Goal: Task Accomplishment & Management: Manage account settings

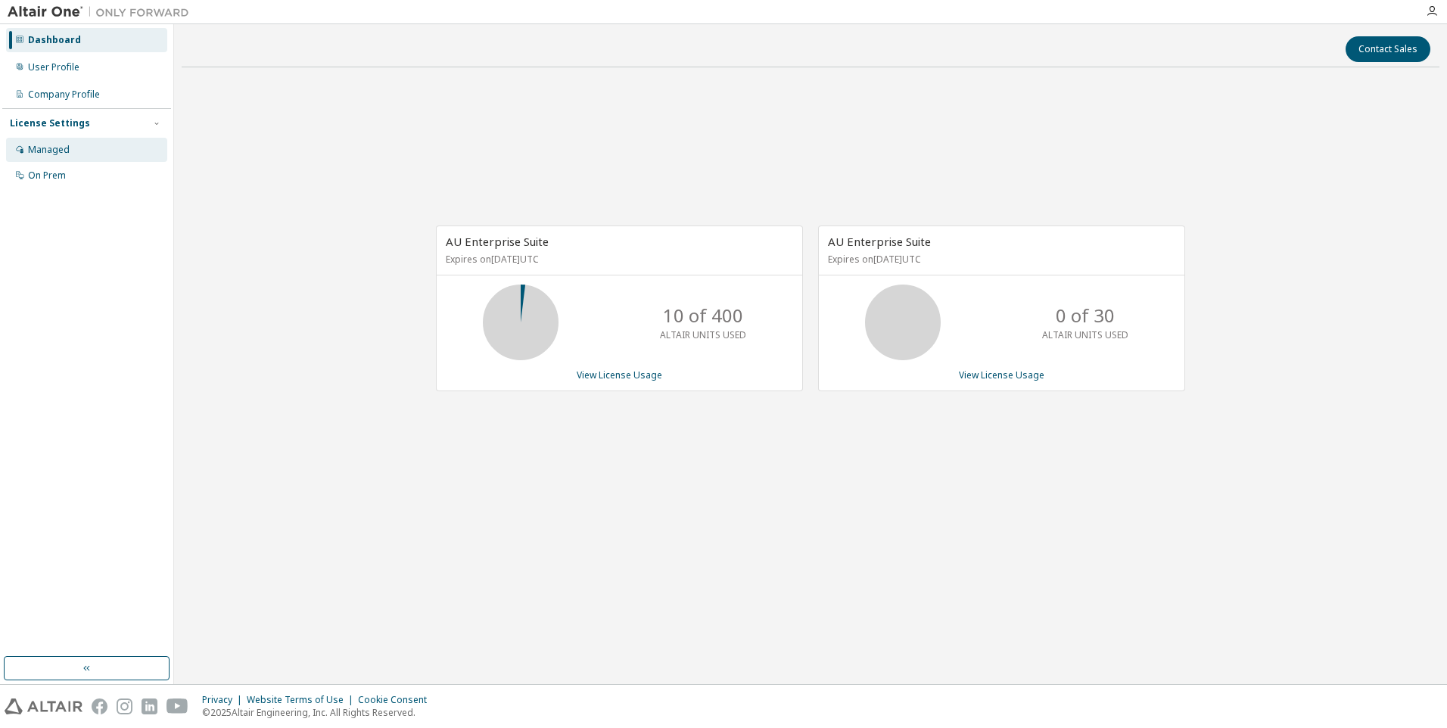
click at [36, 150] on div "Managed" at bounding box center [49, 150] width 42 height 12
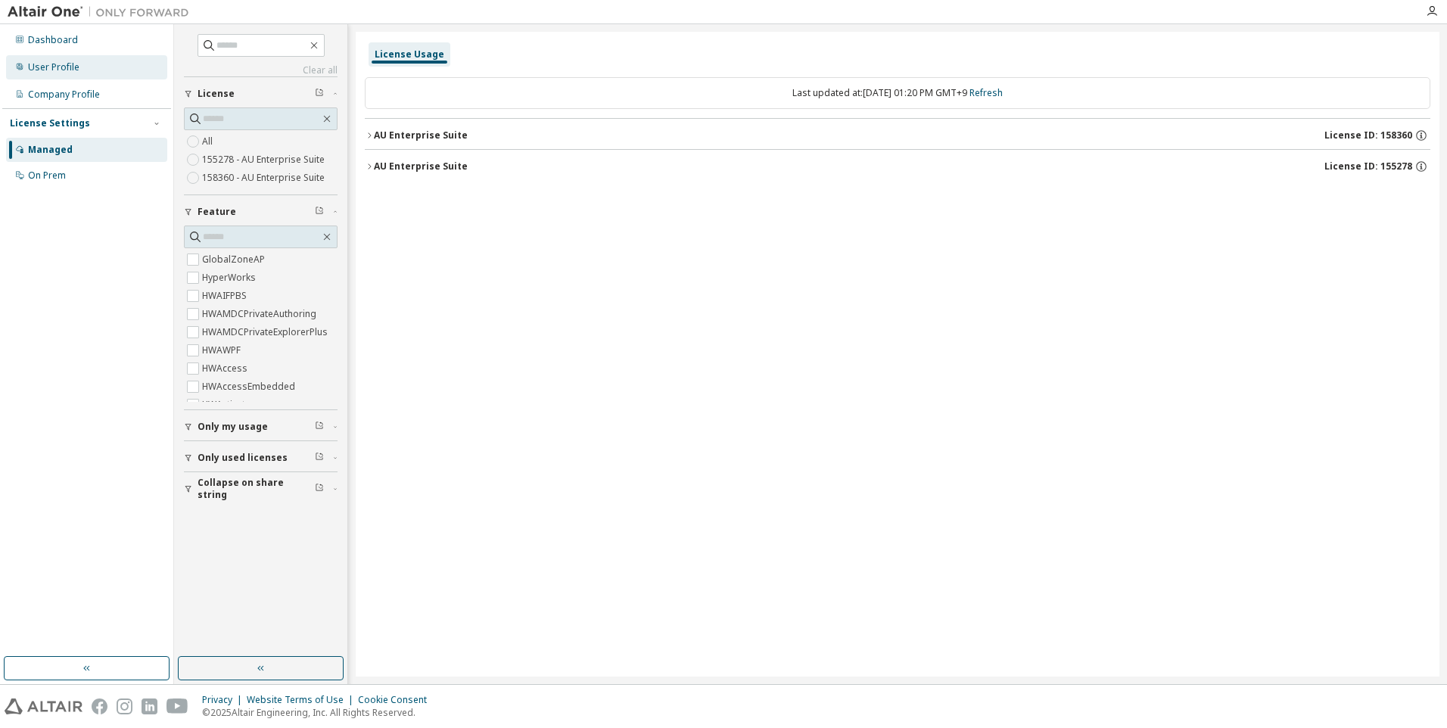
click at [63, 69] on div "User Profile" at bounding box center [53, 67] width 51 height 12
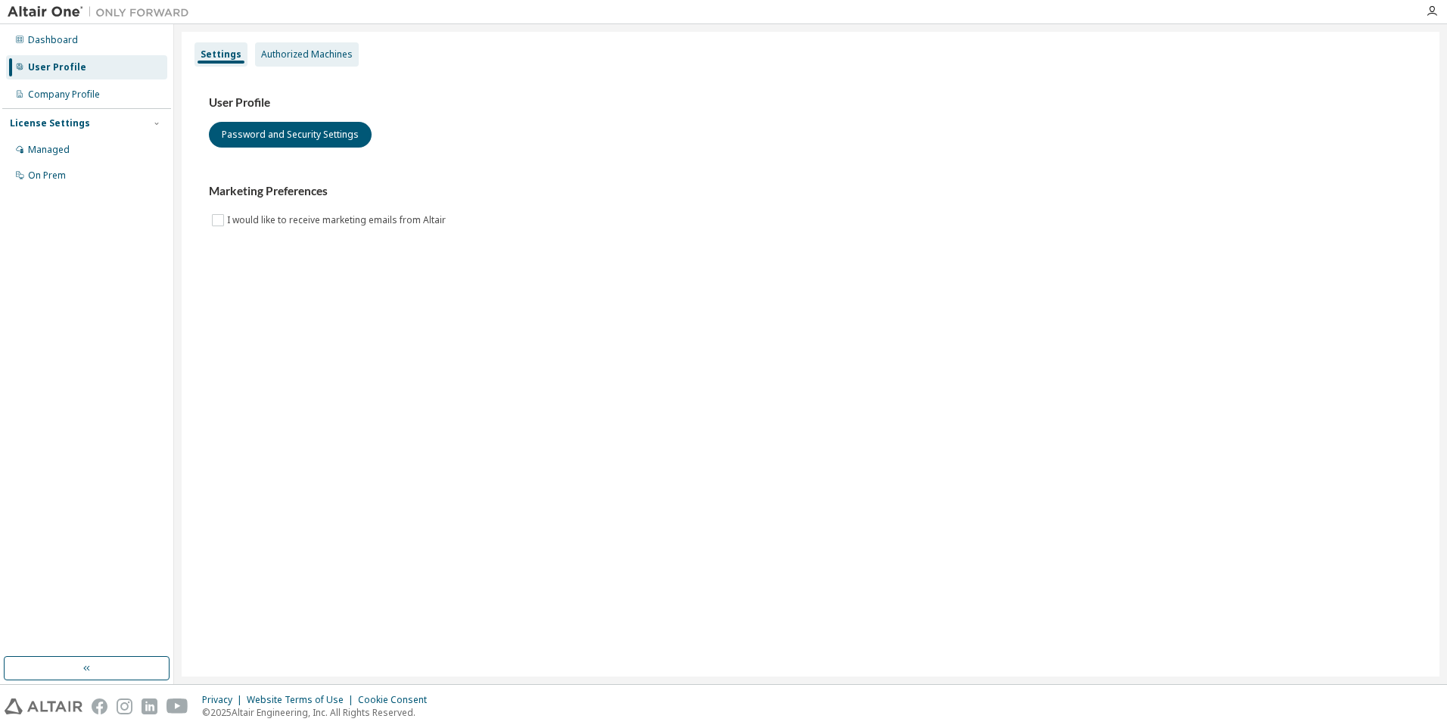
click at [281, 57] on div "Authorized Machines" at bounding box center [307, 54] width 92 height 12
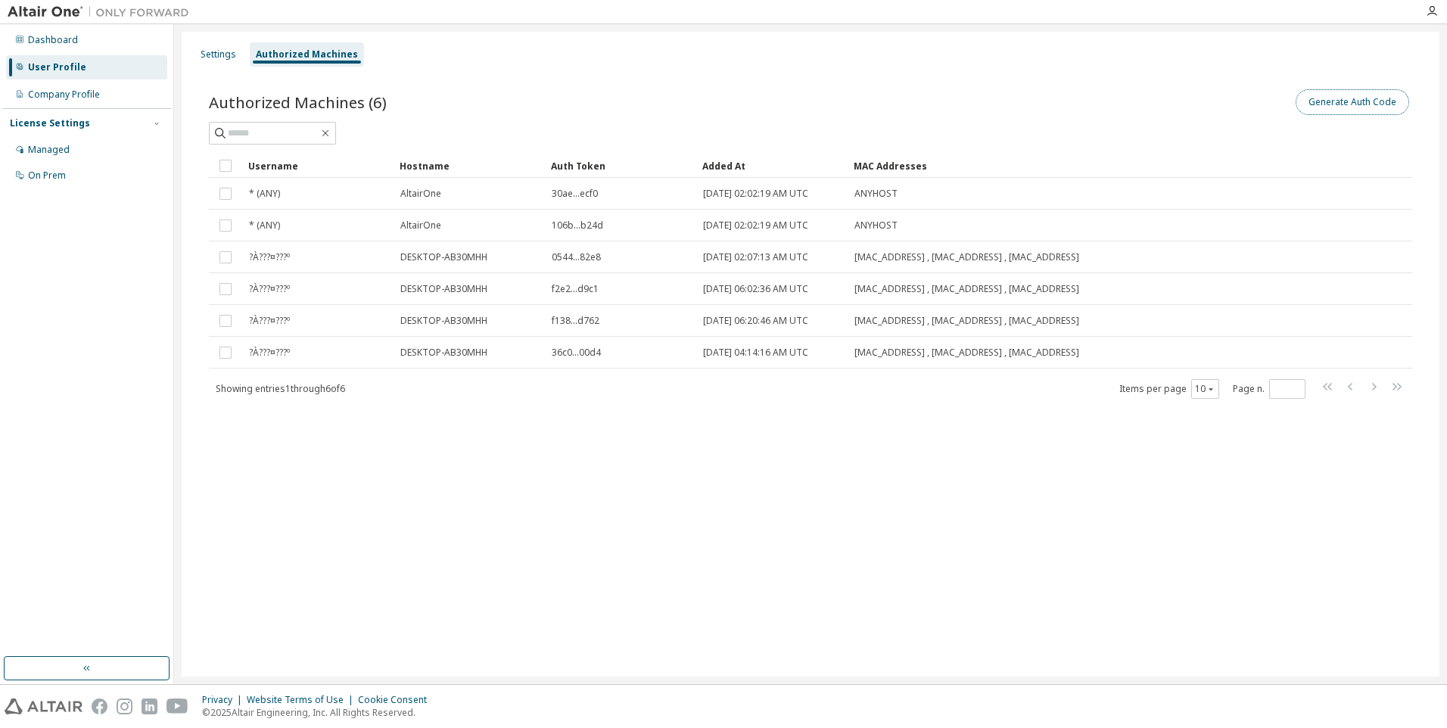
click at [1326, 96] on button "Generate Auth Code" at bounding box center [1353, 102] width 114 height 26
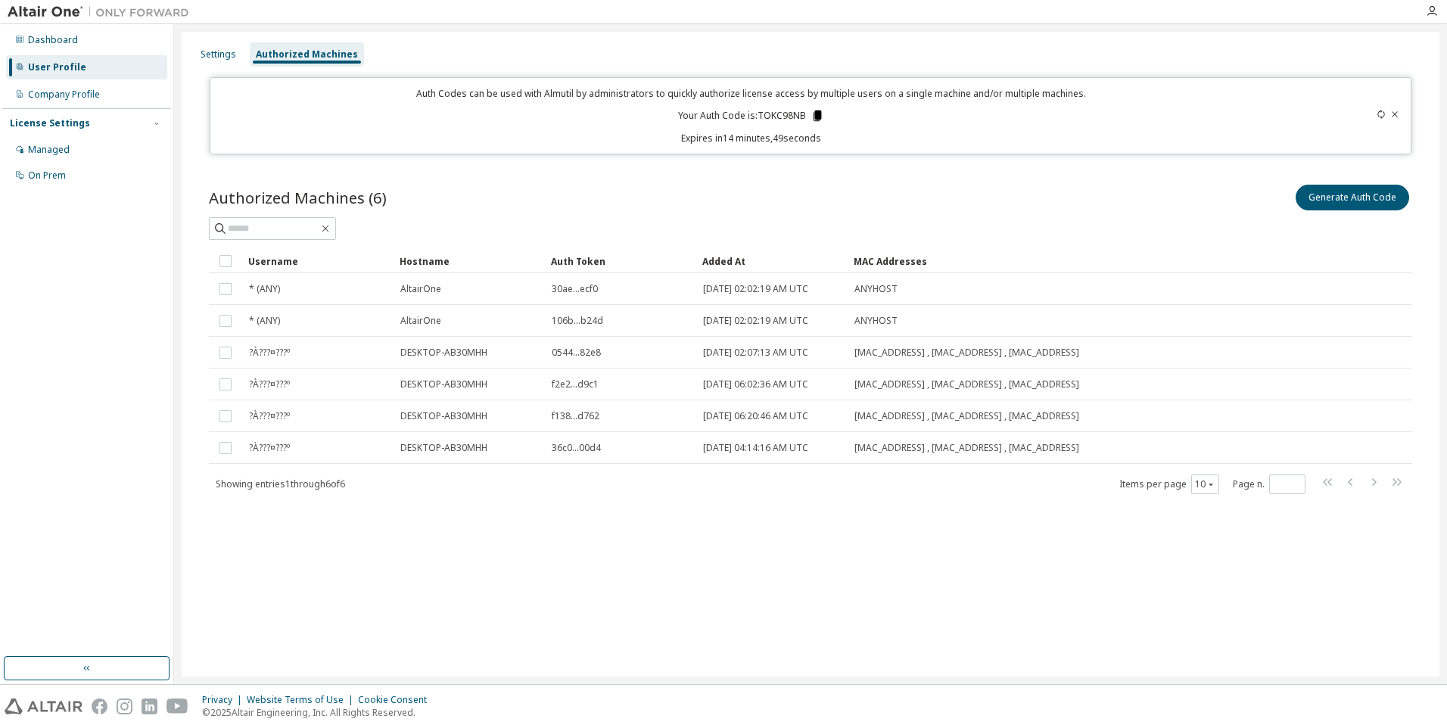
click at [820, 117] on icon at bounding box center [818, 116] width 8 height 11
